Goal: Check status

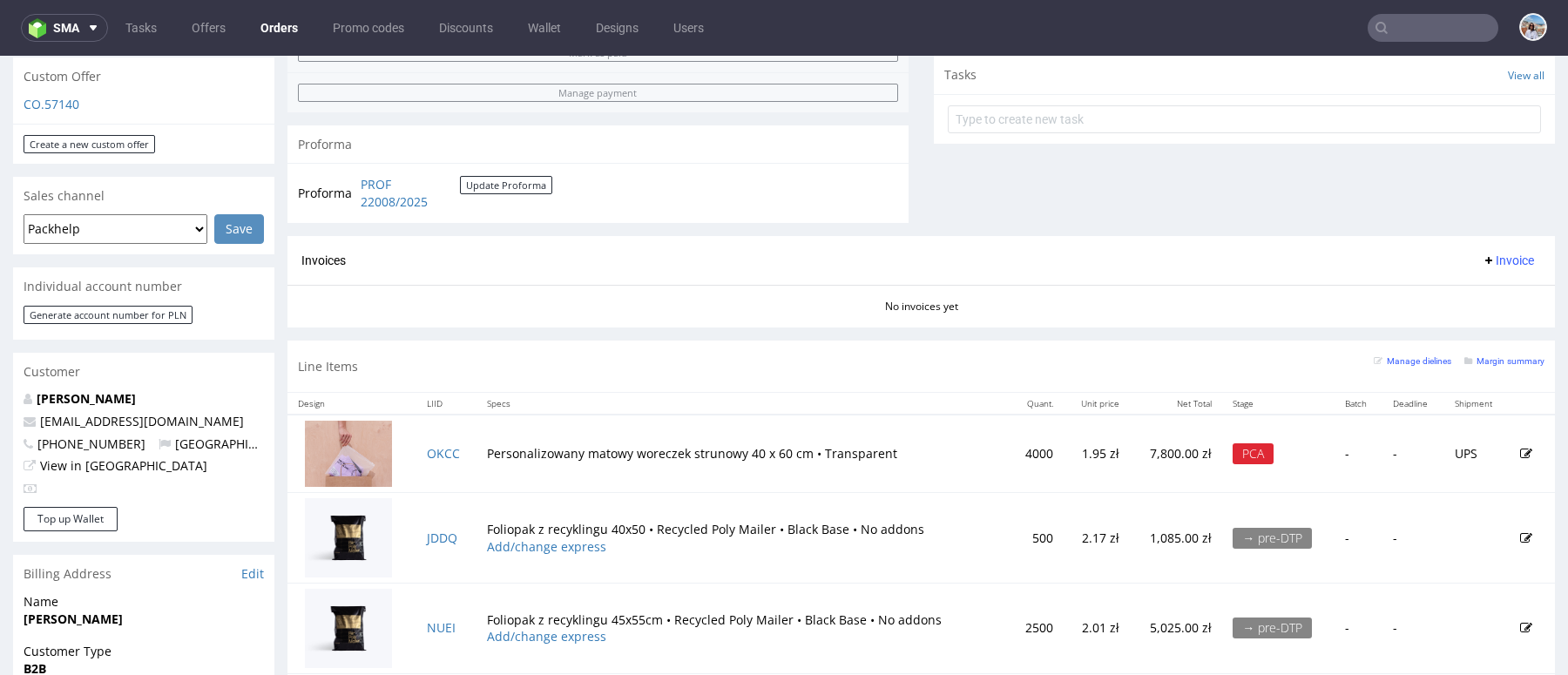
scroll to position [264, 0]
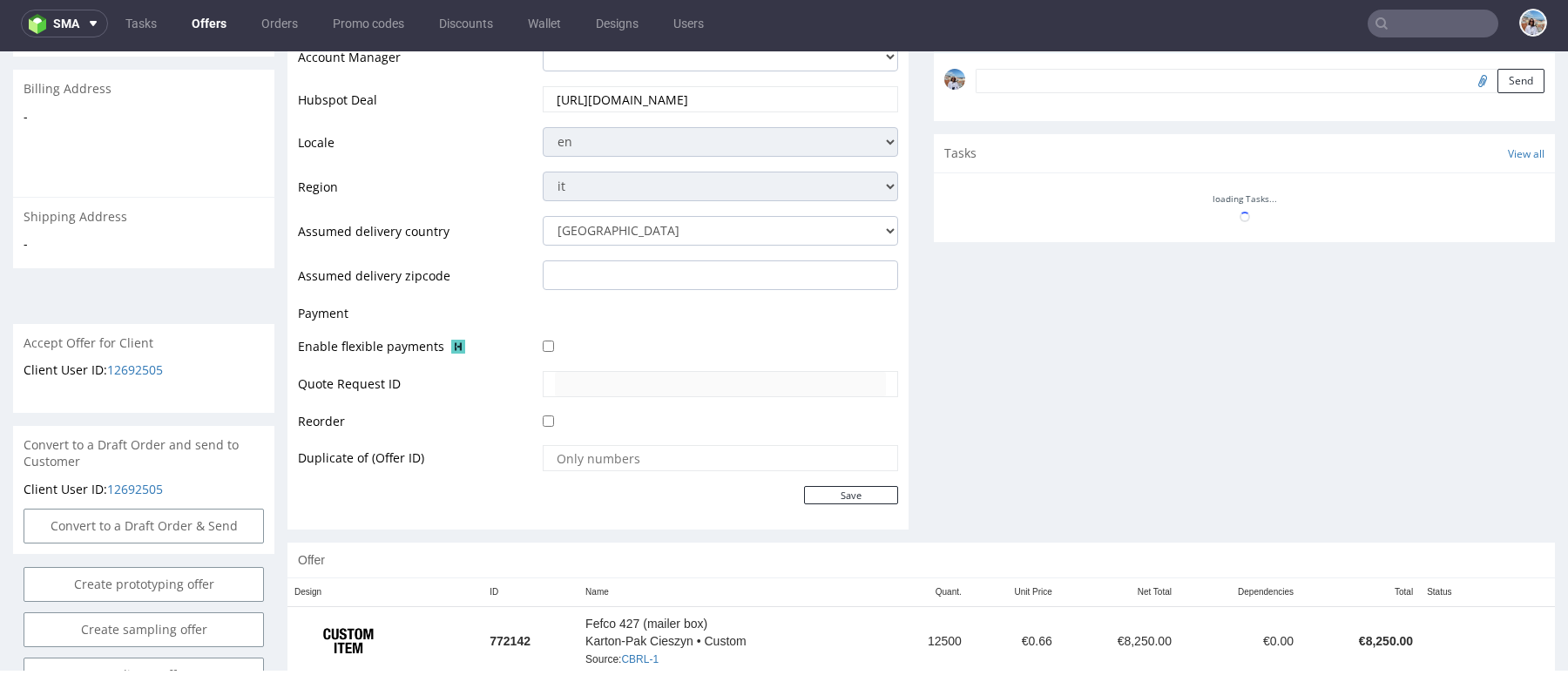
scroll to position [747, 0]
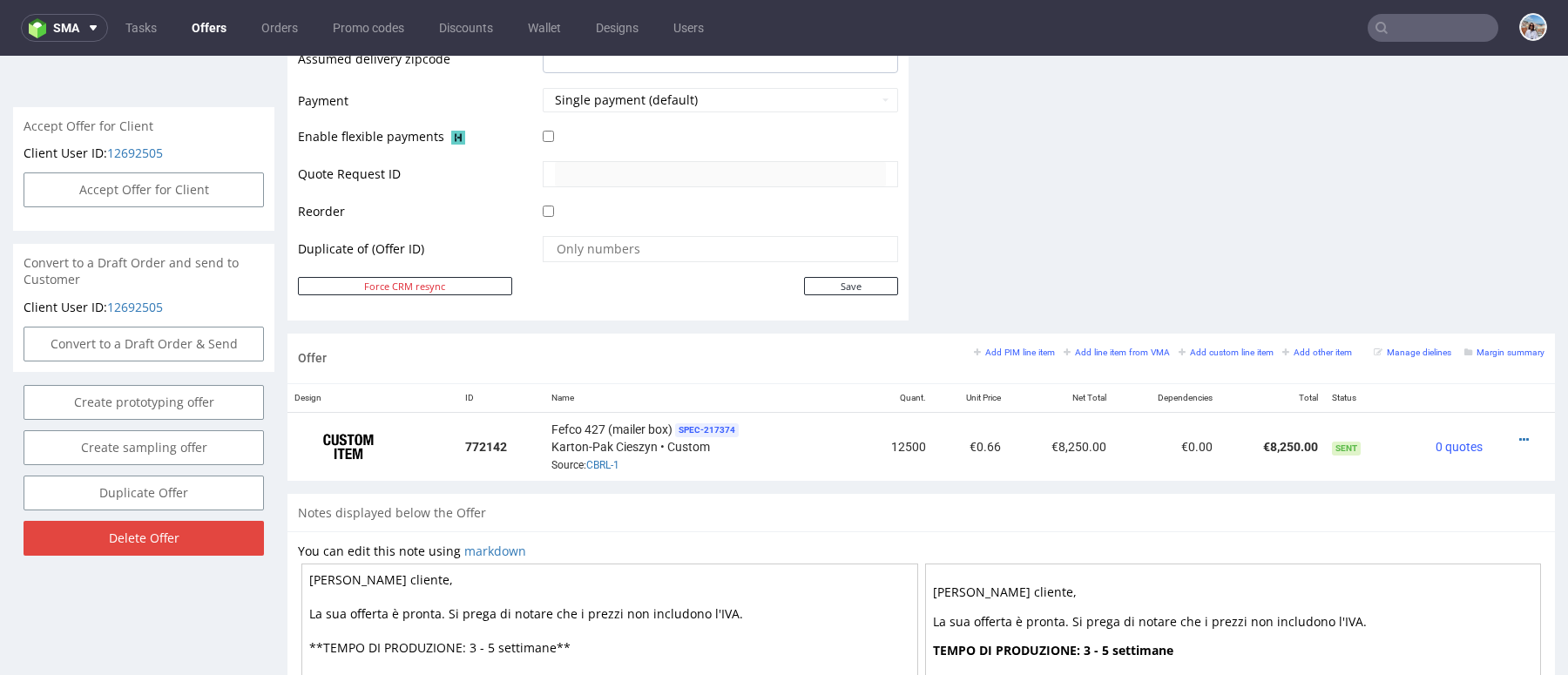
scroll to position [725, 0]
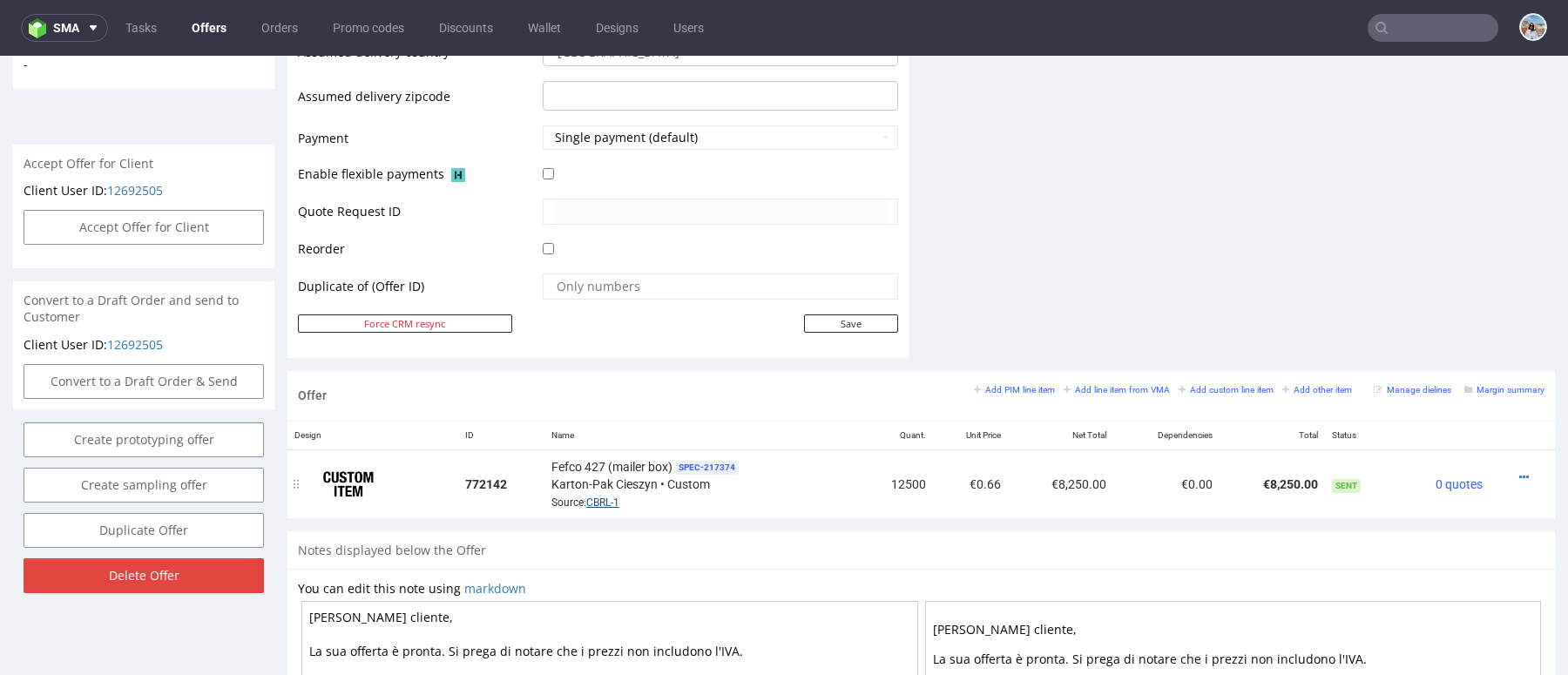
click at [599, 496] on link "CBRL-1" at bounding box center [603, 502] width 33 height 12
